Goal: Information Seeking & Learning: Find specific fact

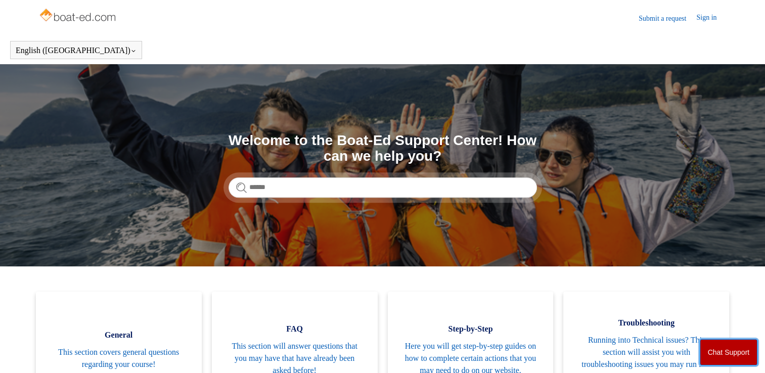
click at [736, 355] on button "Chat Support" at bounding box center [729, 352] width 58 height 26
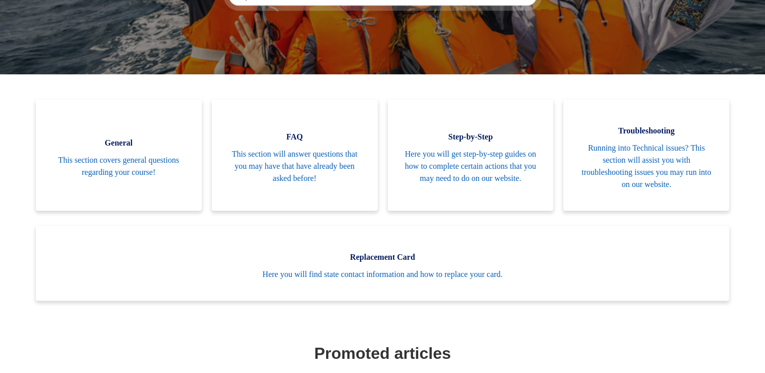
scroll to position [195, 0]
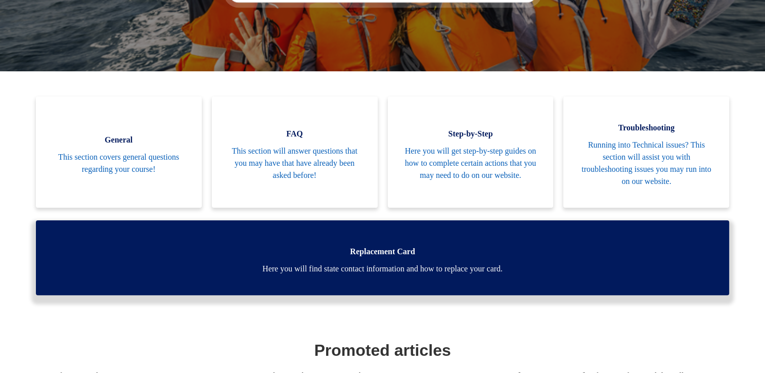
click at [322, 267] on span "Here you will find state contact information and how to replace your card." at bounding box center [382, 269] width 663 height 12
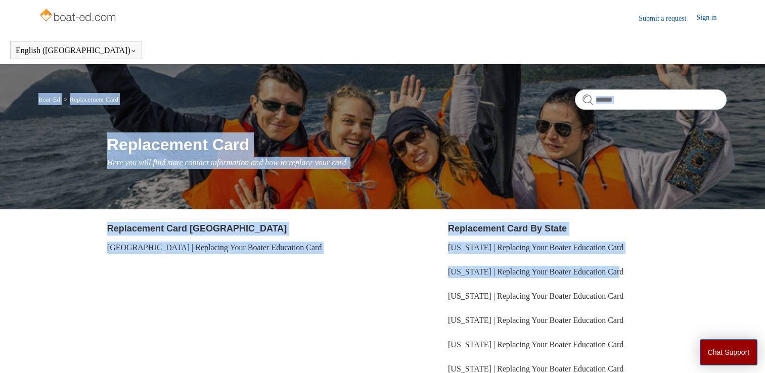
drag, startPoint x: 763, startPoint y: 191, endPoint x: 774, endPoint y: 261, distance: 71.6
click at [764, 261] on html "Skip to main content Submit a request Sign in English (US) Español Français Boa…" at bounding box center [382, 243] width 765 height 487
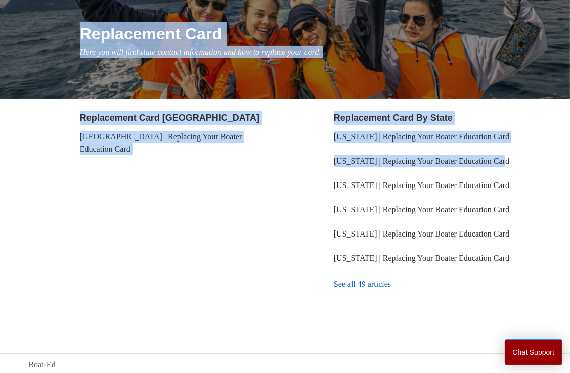
scroll to position [113, 0]
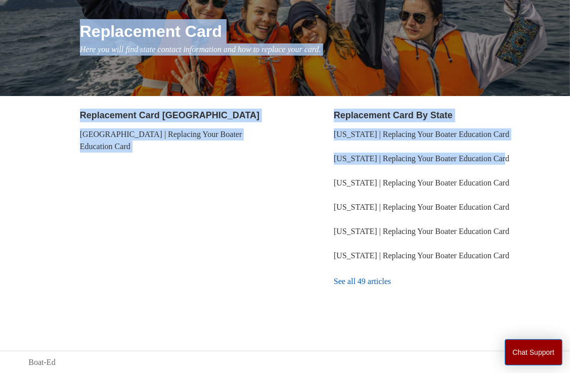
click at [365, 282] on link "See all 49 articles" at bounding box center [438, 281] width 208 height 27
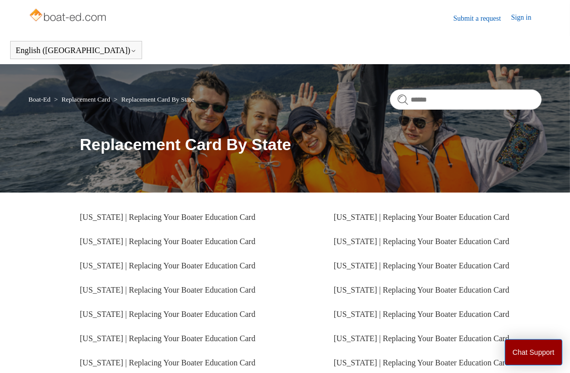
click at [181, 99] on link "Replacement Card By State" at bounding box center [157, 100] width 73 height 8
click at [430, 97] on input "Search" at bounding box center [466, 99] width 152 height 20
type input "*********"
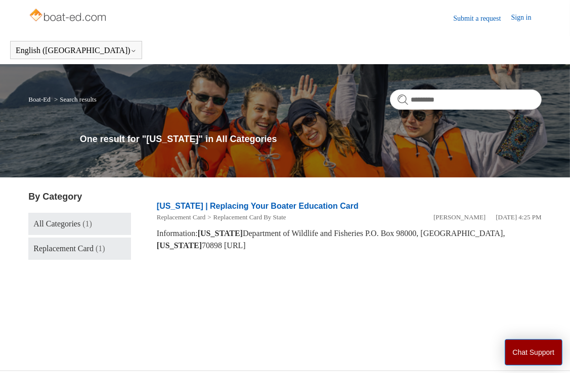
click at [78, 248] on span "Replacement Card" at bounding box center [63, 248] width 60 height 9
